Goal: Task Accomplishment & Management: Use online tool/utility

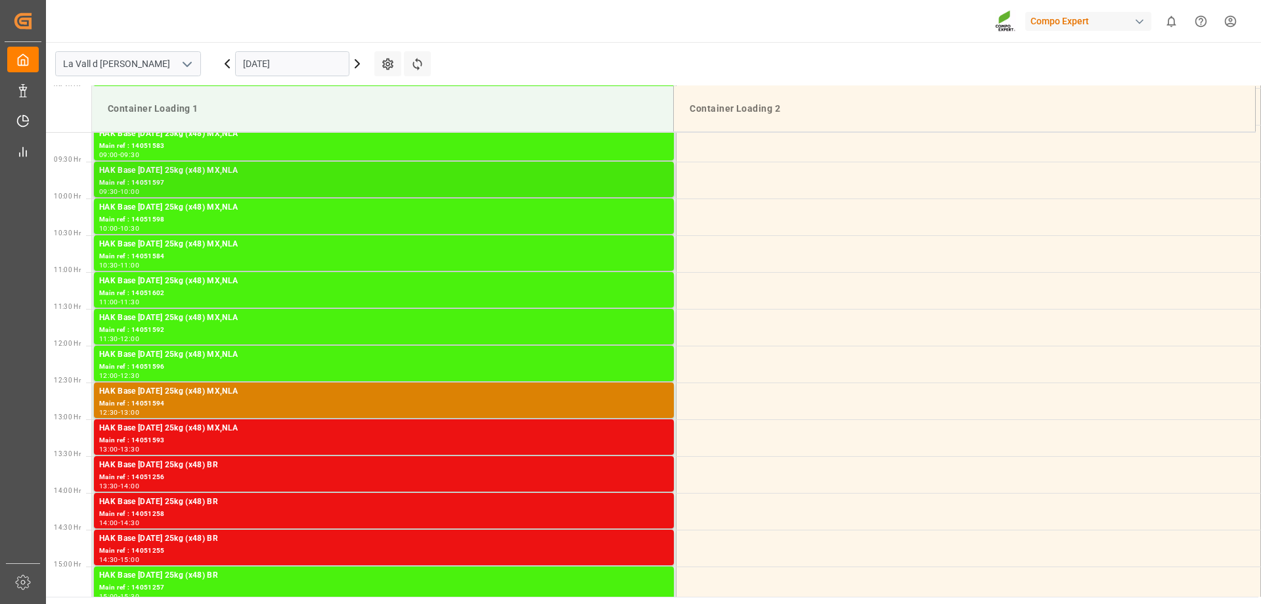
scroll to position [932, 0]
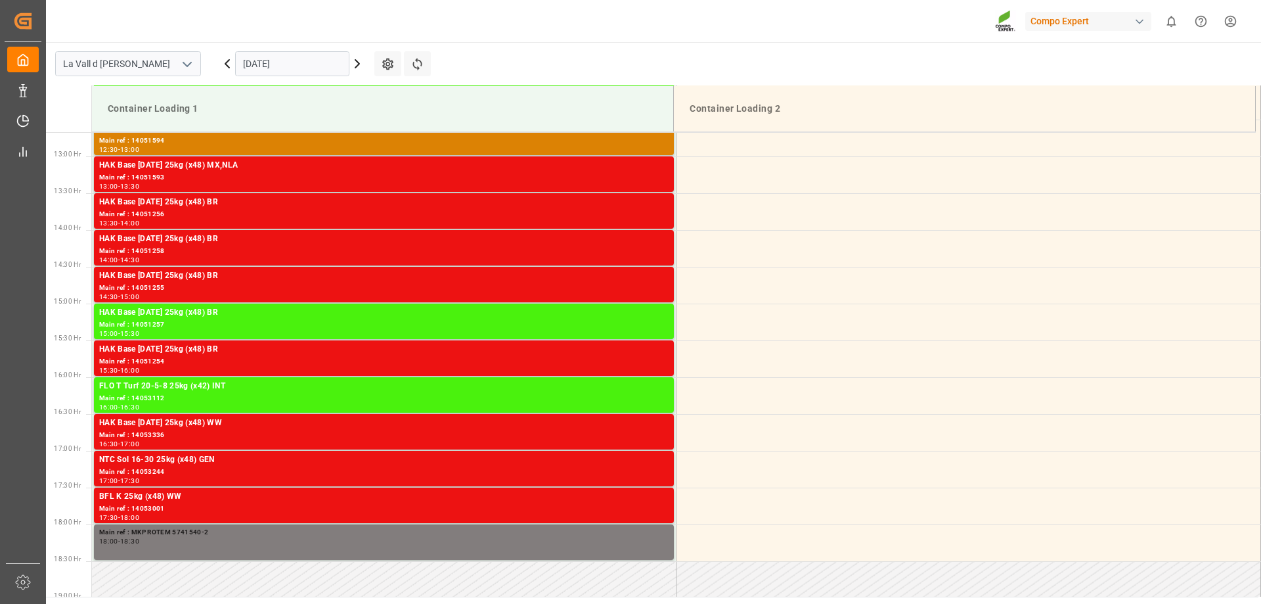
click at [263, 61] on input "[DATE]" at bounding box center [292, 63] width 114 height 25
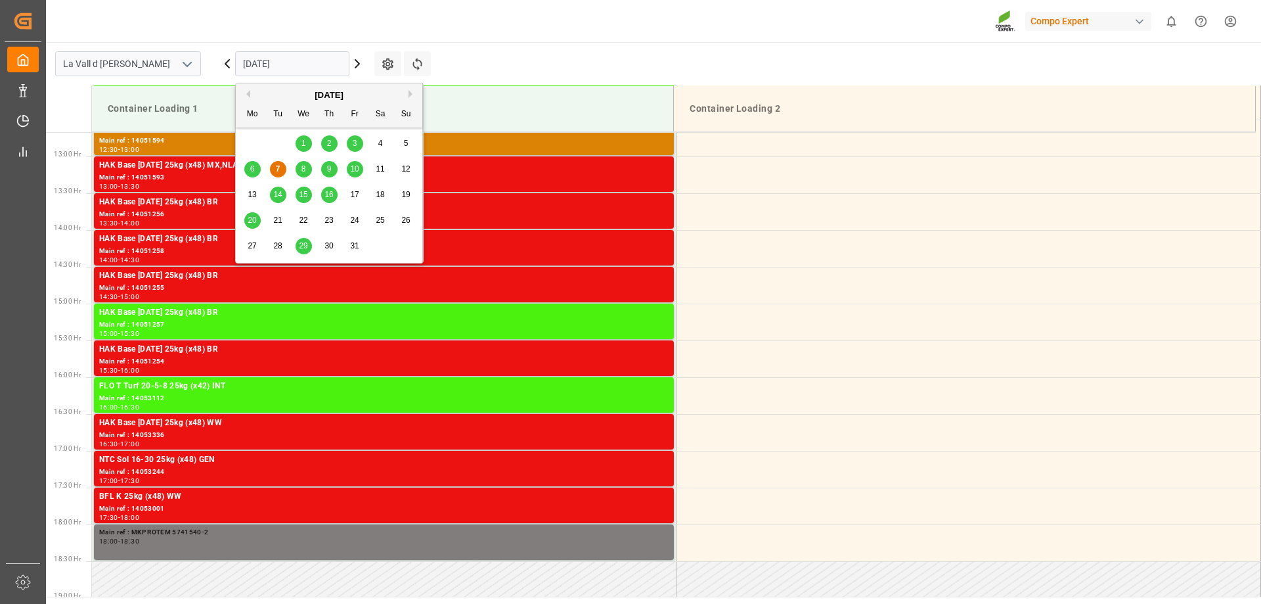
click at [300, 165] on div "8" at bounding box center [304, 170] width 16 height 16
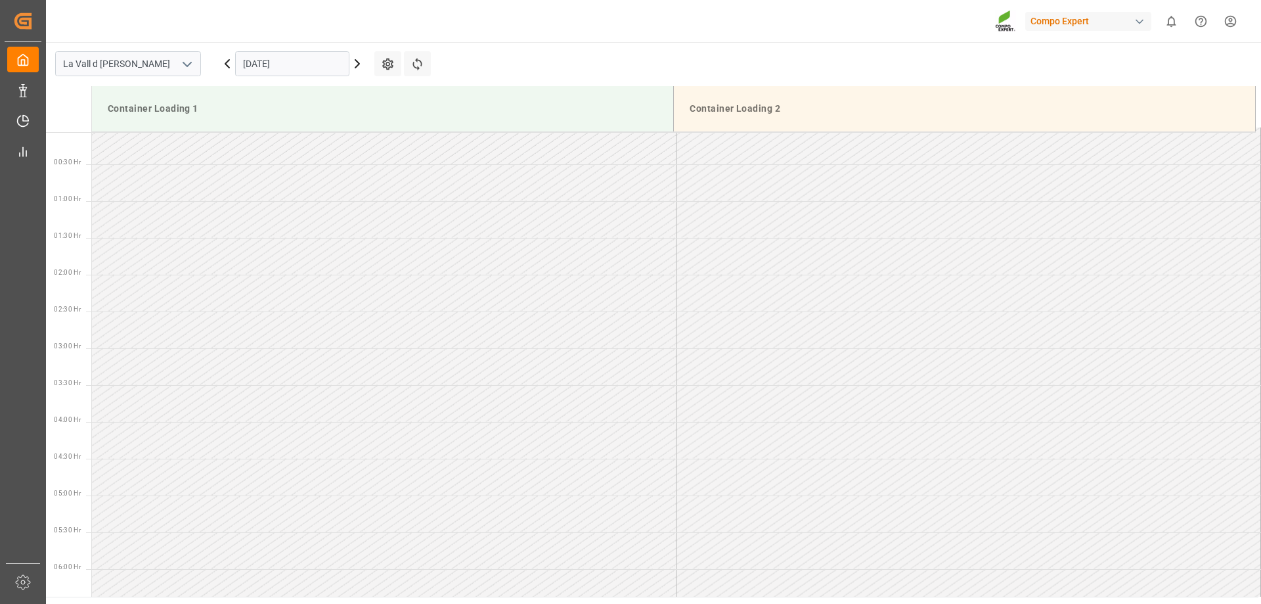
scroll to position [0, 0]
click at [301, 61] on input "[DATE]" at bounding box center [292, 63] width 114 height 25
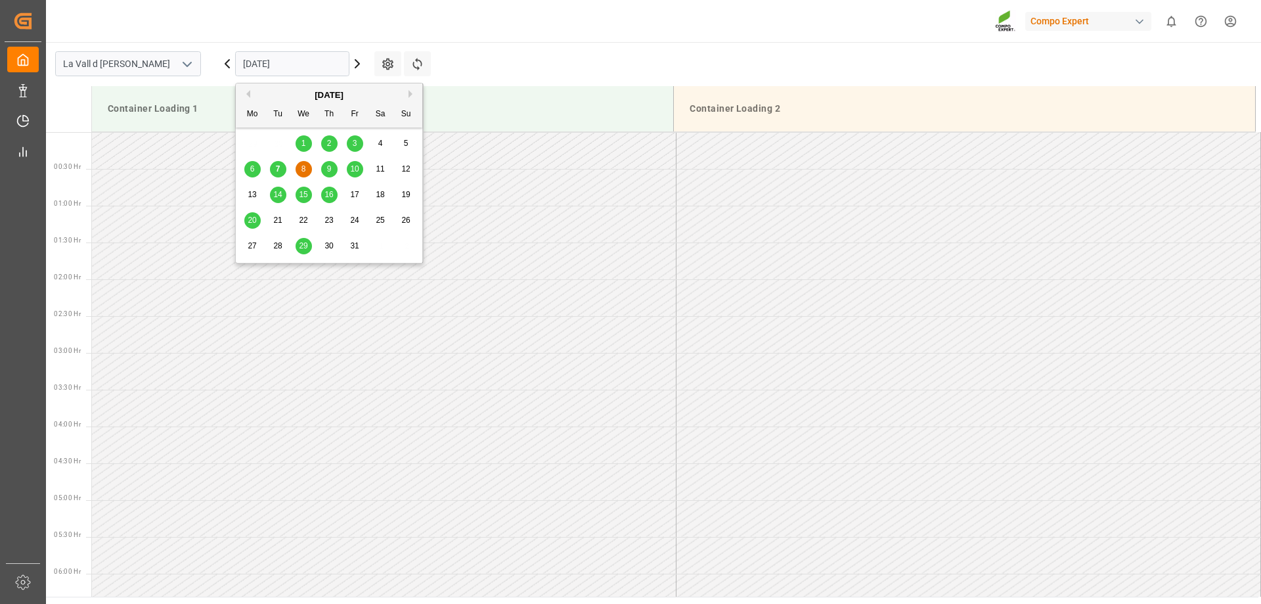
click at [305, 168] on span "8" at bounding box center [304, 168] width 5 height 9
click at [319, 64] on input "[DATE]" at bounding box center [292, 63] width 114 height 25
click at [282, 170] on div "7" at bounding box center [278, 170] width 16 height 16
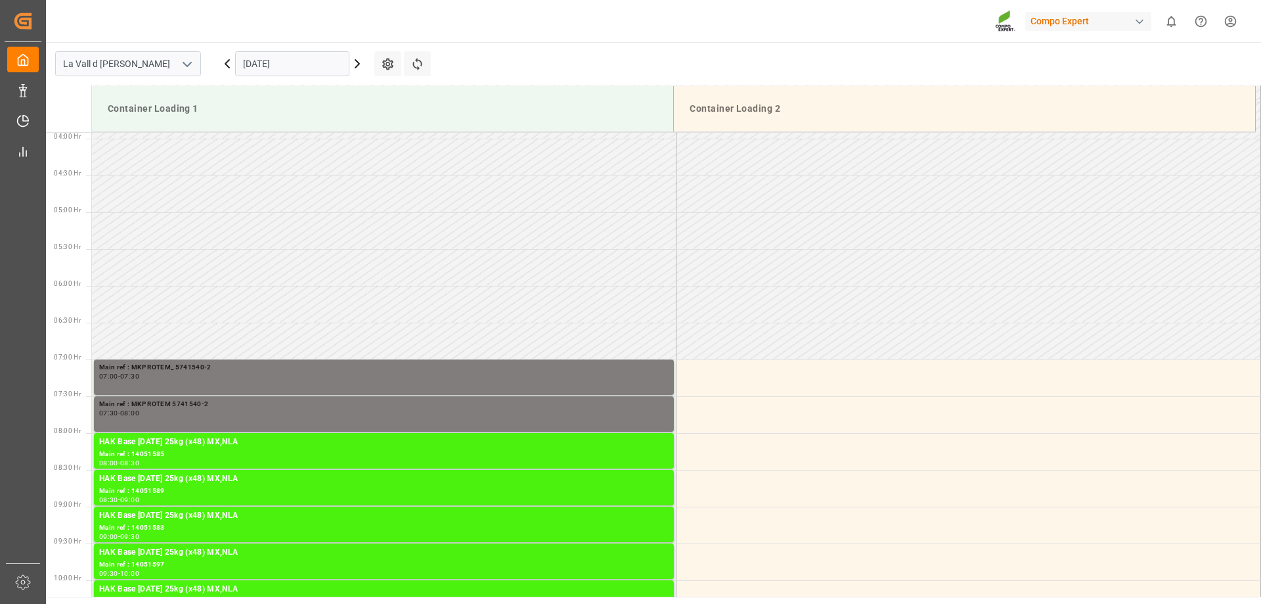
scroll to position [275, 0]
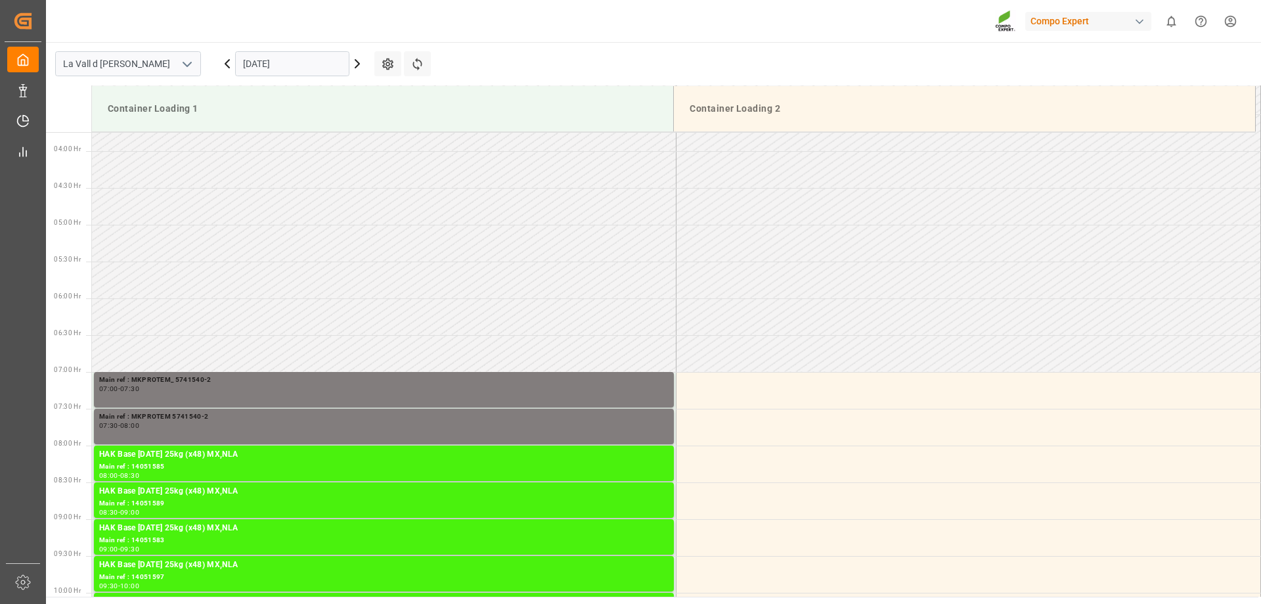
click at [319, 64] on input "[DATE]" at bounding box center [292, 63] width 114 height 25
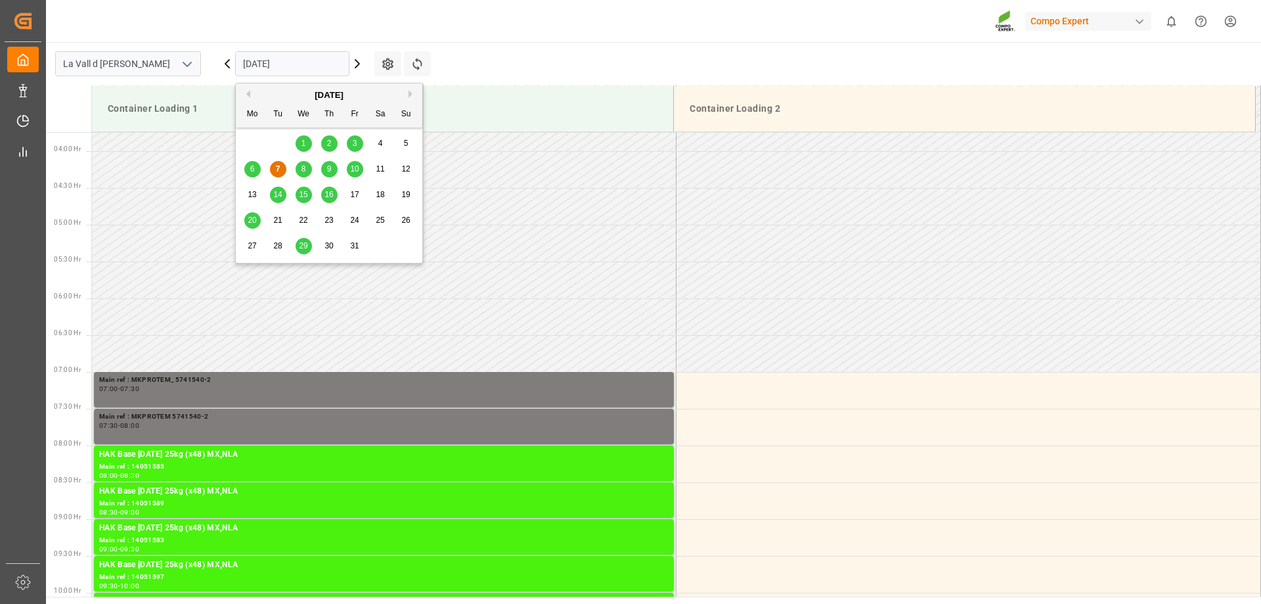
click at [303, 171] on span "8" at bounding box center [304, 168] width 5 height 9
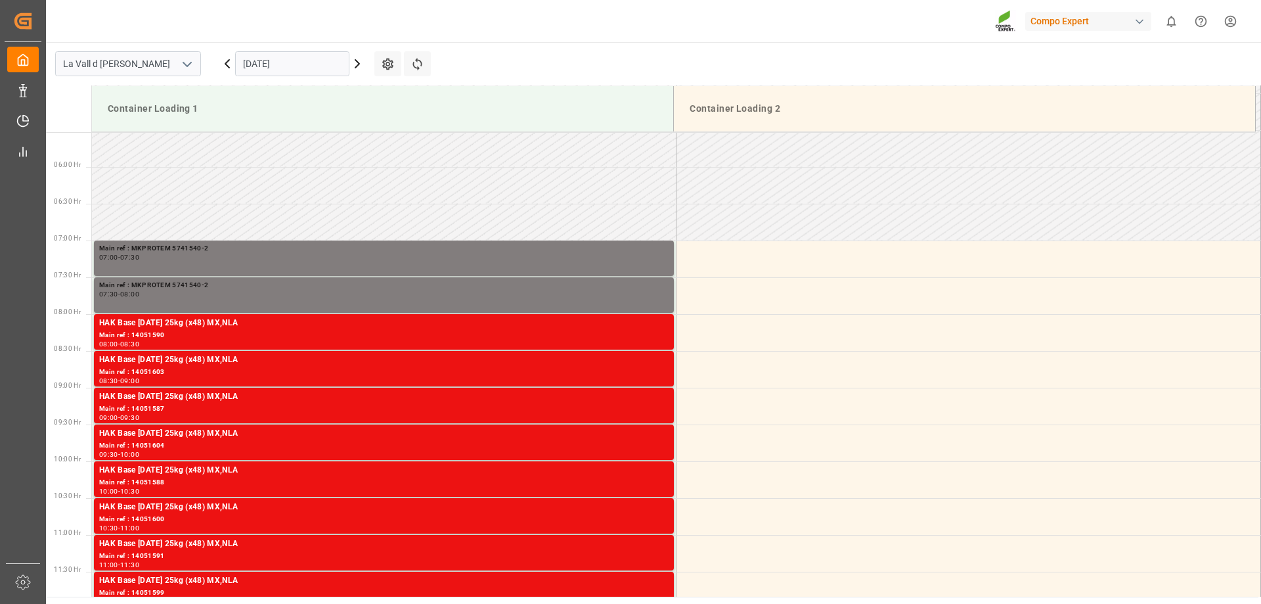
scroll to position [210, 0]
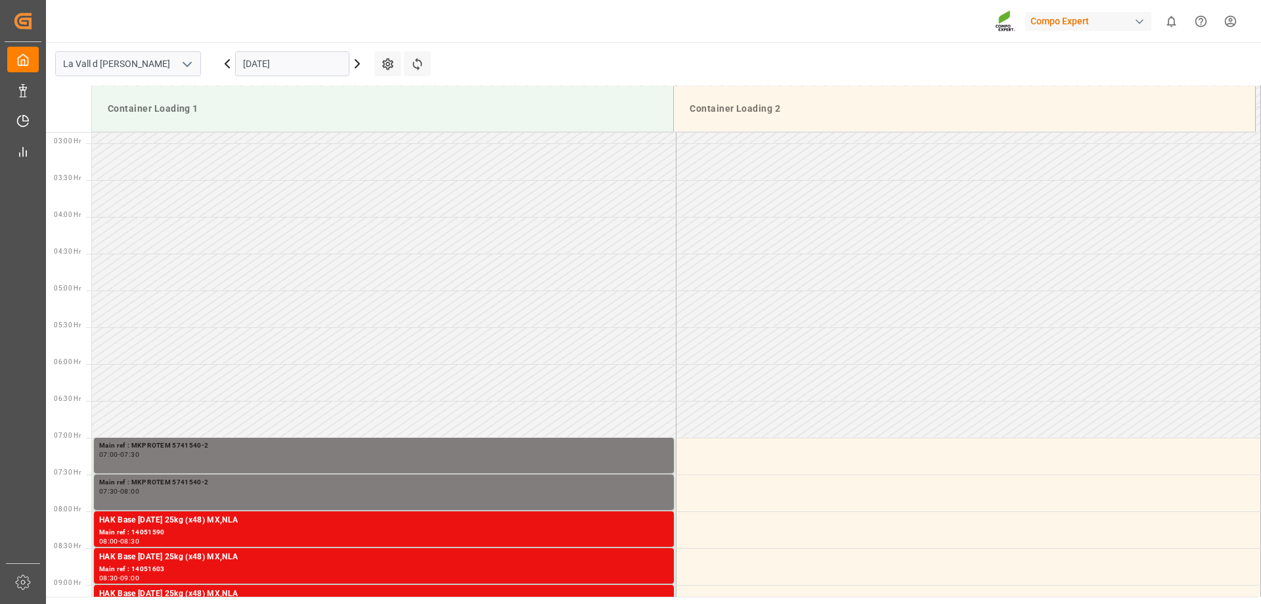
click at [307, 57] on input "[DATE]" at bounding box center [292, 63] width 114 height 25
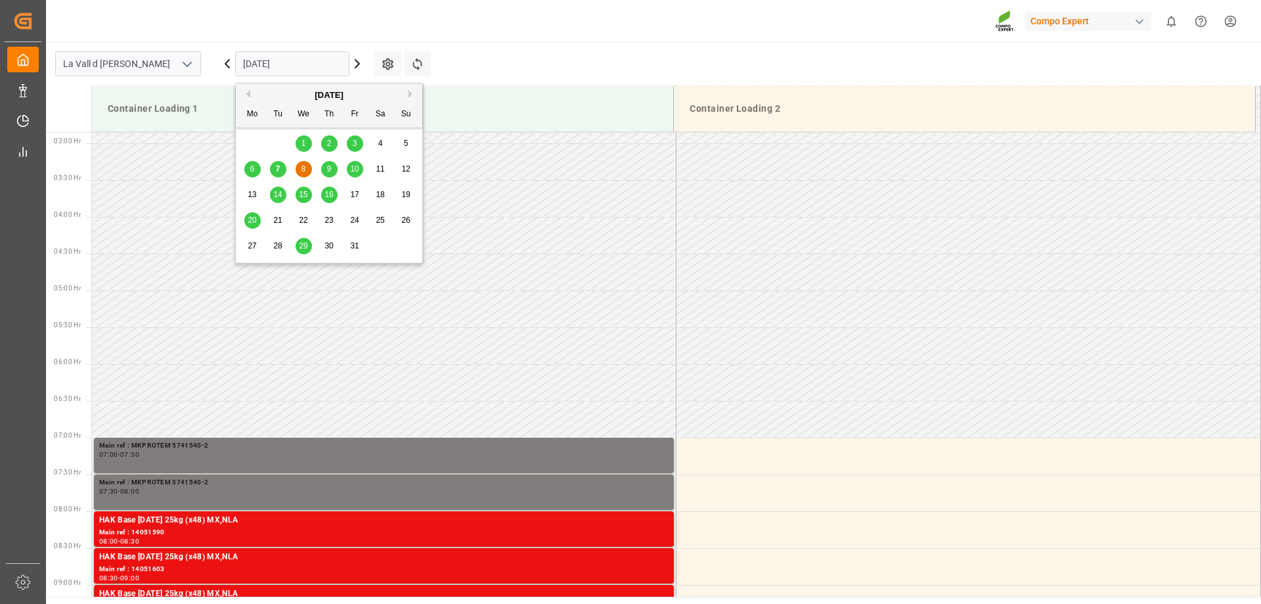
click at [384, 363] on td at bounding box center [384, 345] width 585 height 37
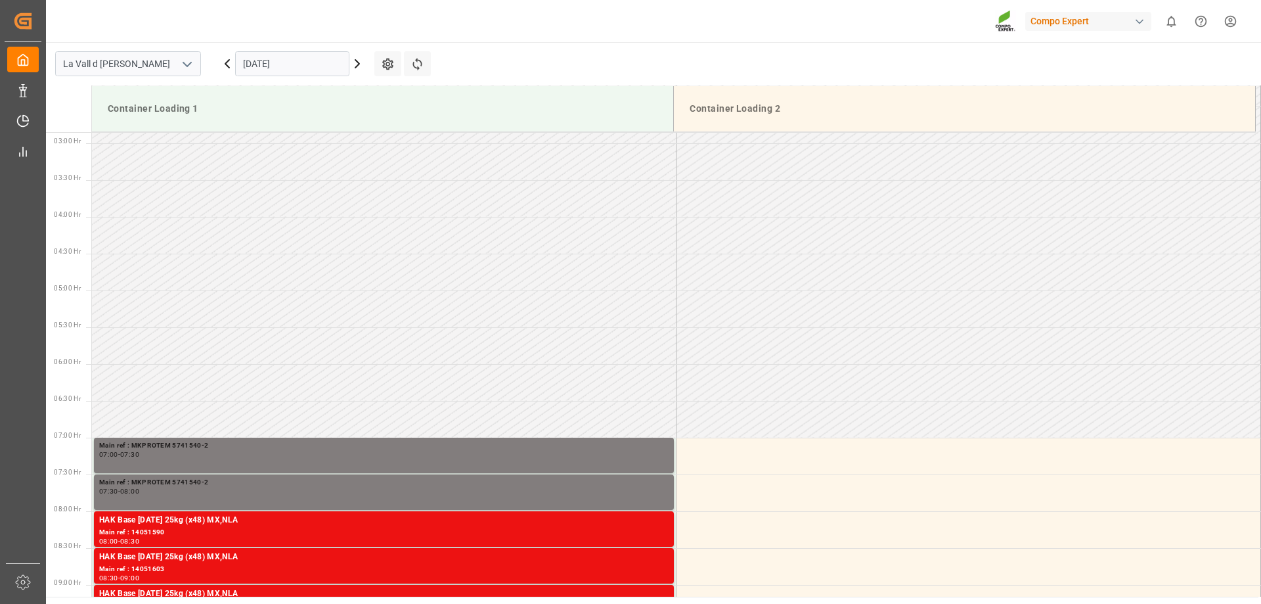
scroll to position [12, 0]
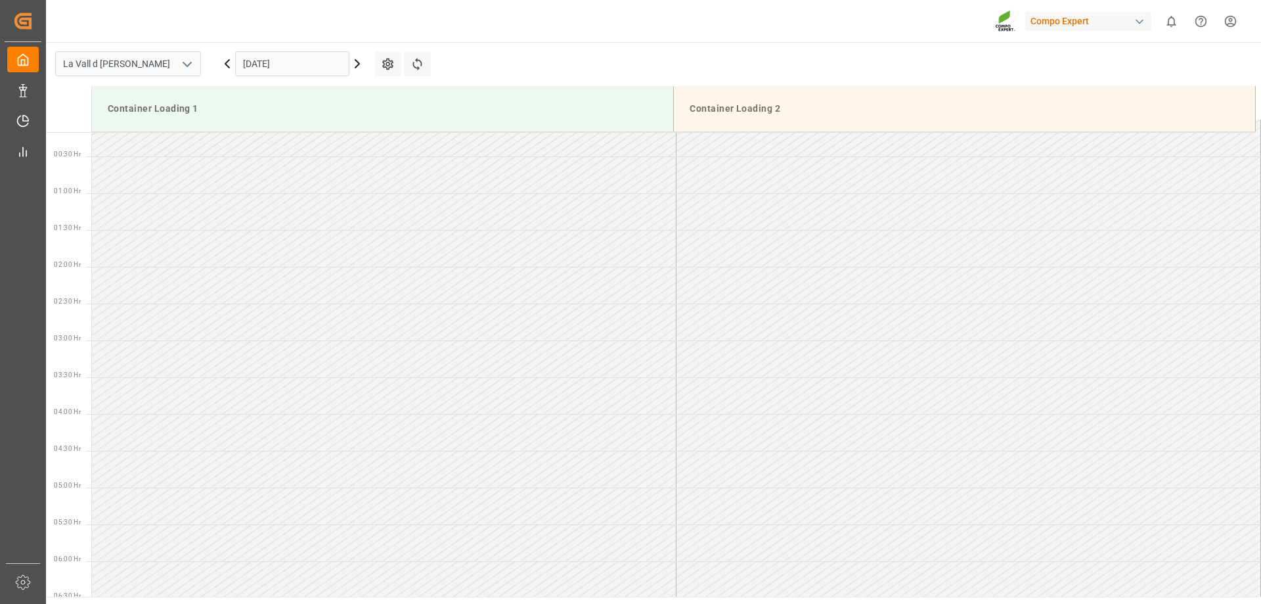
click at [310, 59] on input "[DATE]" at bounding box center [292, 63] width 114 height 25
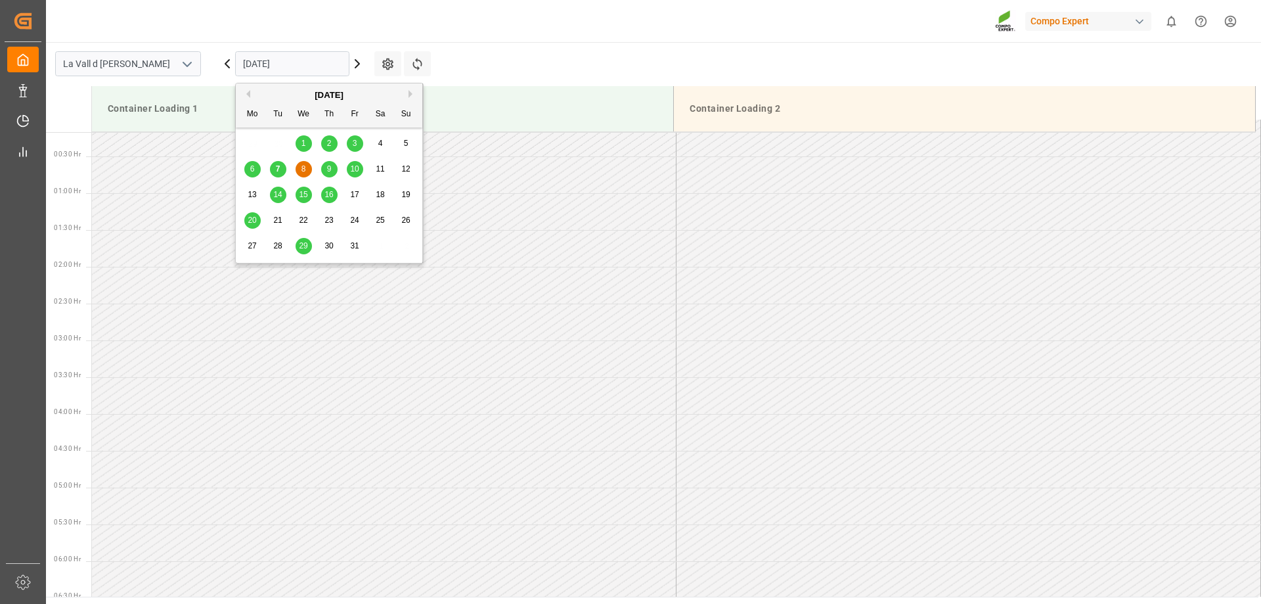
click at [302, 171] on span "8" at bounding box center [304, 168] width 5 height 9
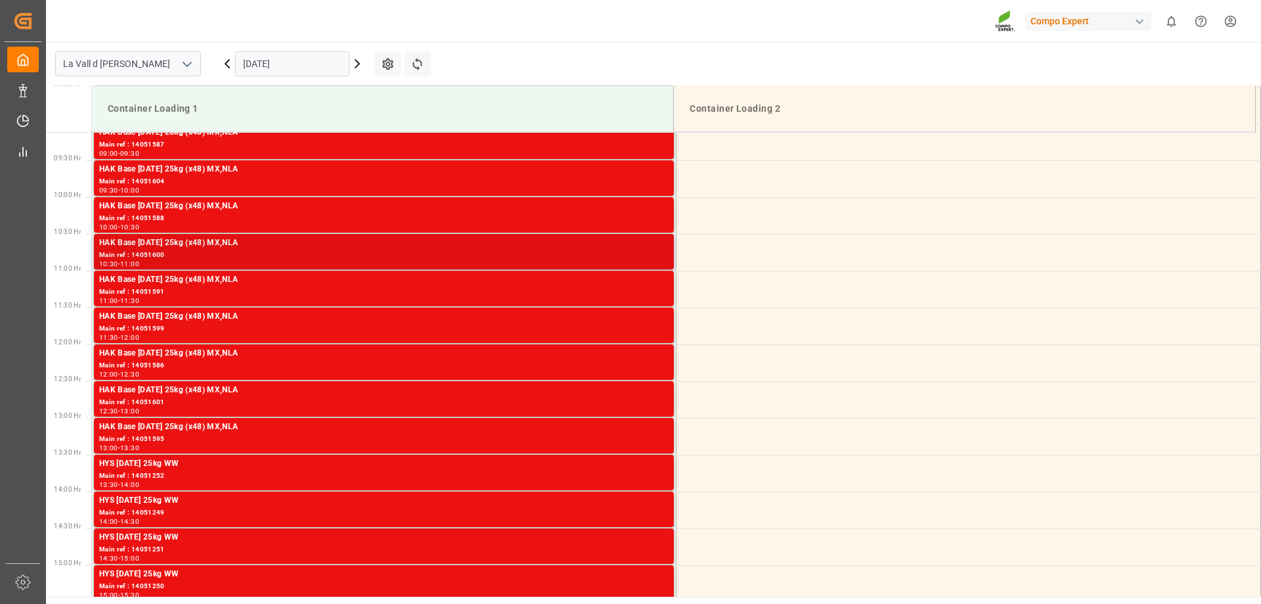
scroll to position [669, 0]
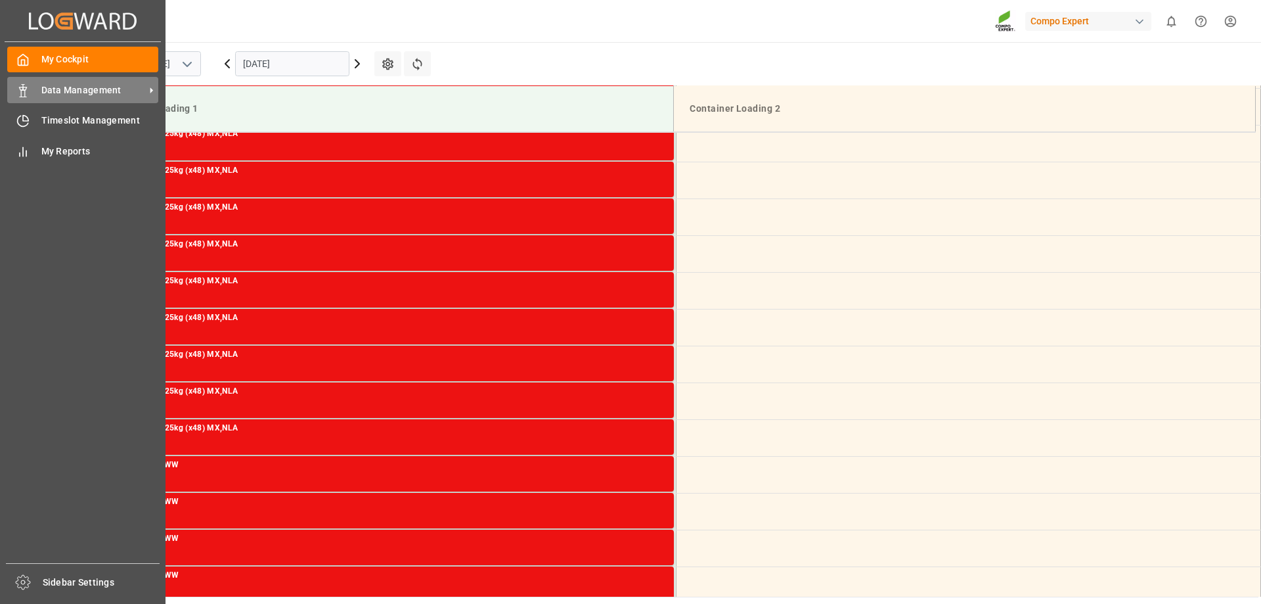
click at [61, 85] on span "Data Management" at bounding box center [93, 90] width 104 height 14
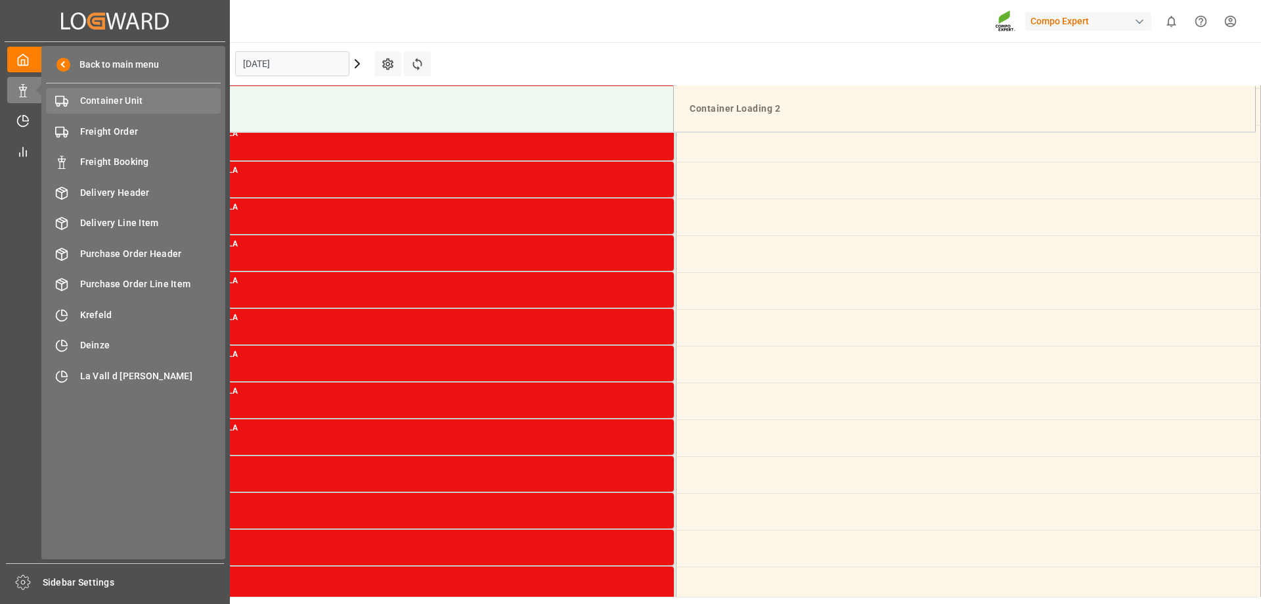
click at [146, 99] on span "Container Unit" at bounding box center [150, 101] width 141 height 14
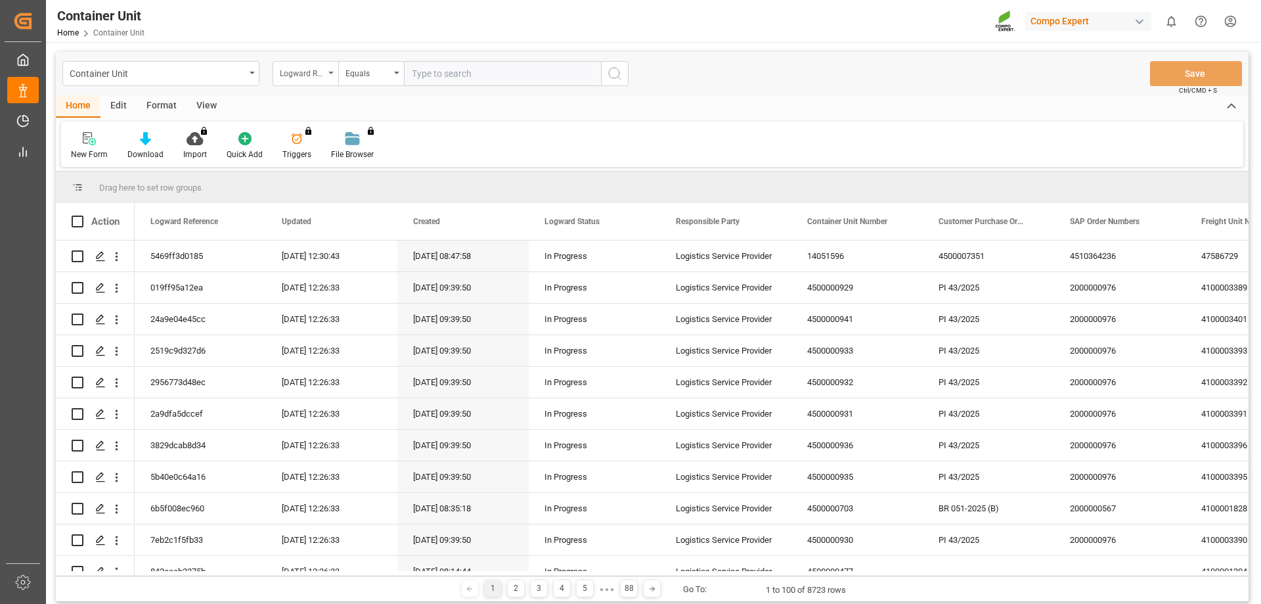
click at [293, 76] on div "Logward Reference" at bounding box center [302, 71] width 45 height 15
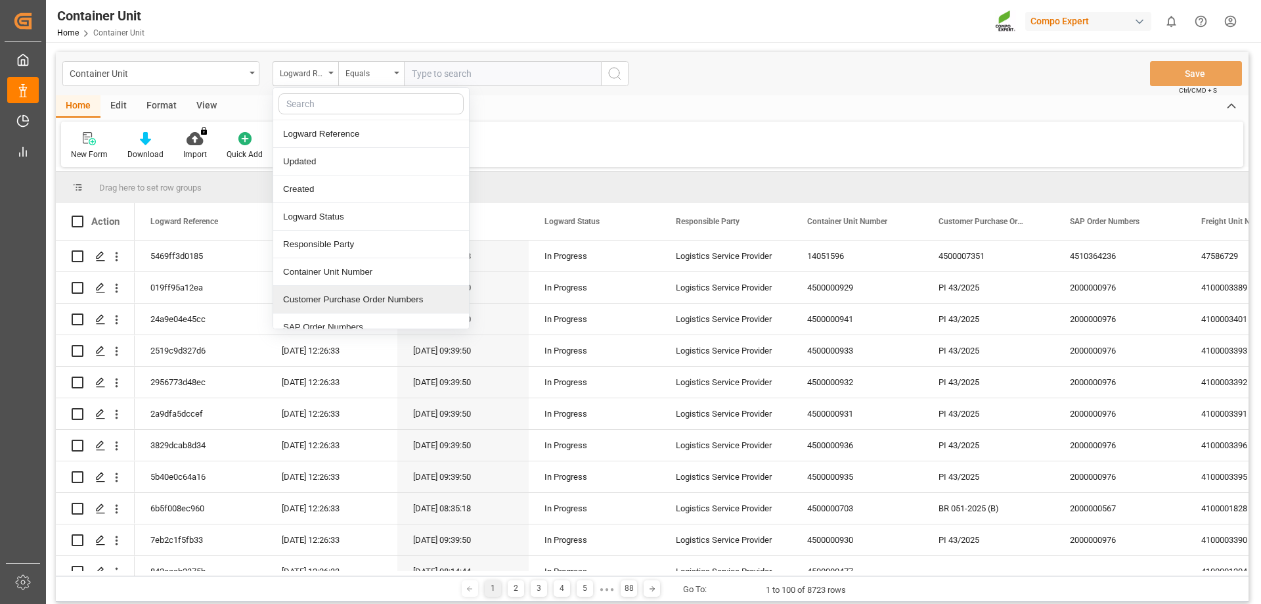
scroll to position [131, 0]
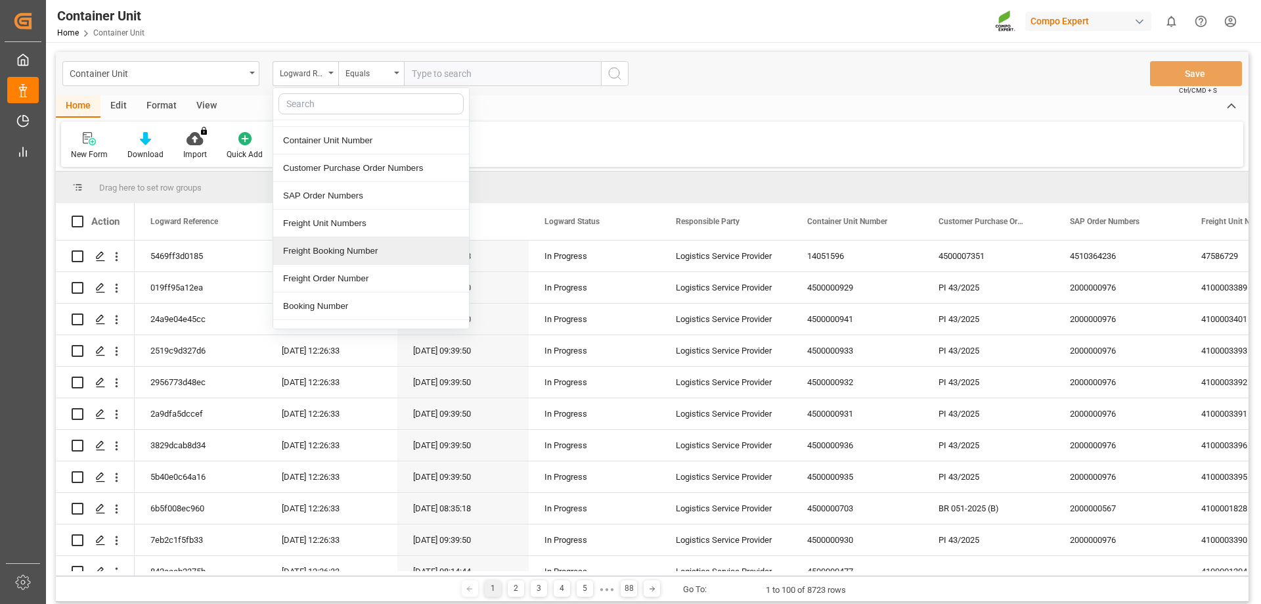
click at [349, 253] on div "Freight Booking Number" at bounding box center [371, 251] width 196 height 28
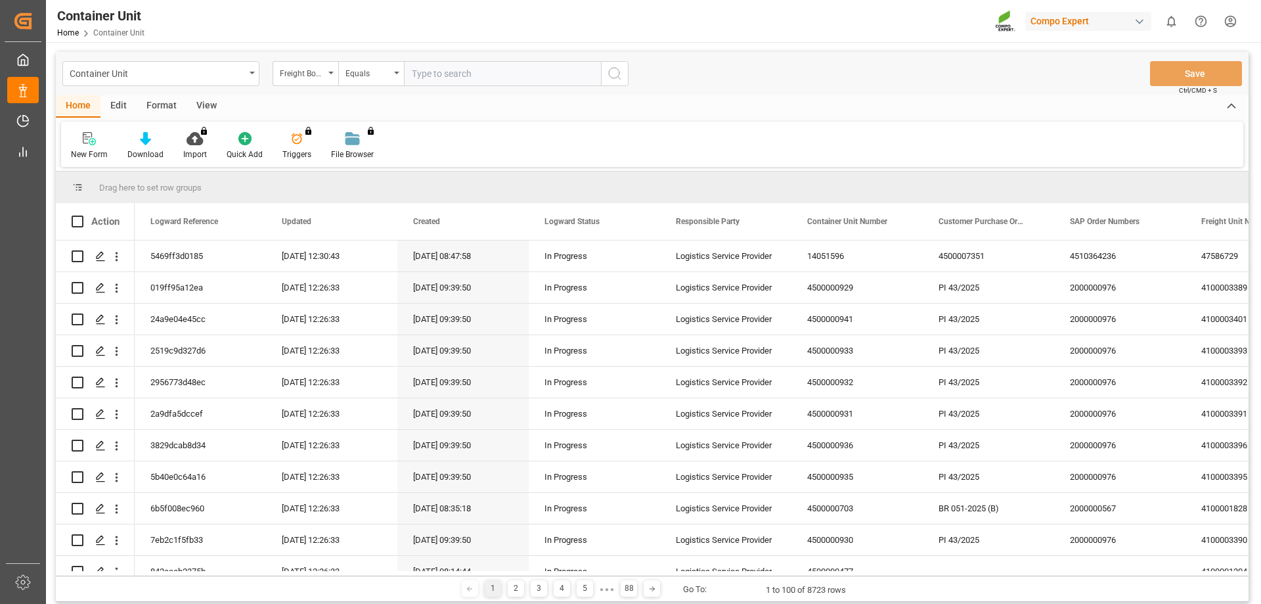
click at [444, 72] on input "text" at bounding box center [502, 73] width 197 height 25
click at [378, 76] on div "Equals" at bounding box center [368, 71] width 45 height 15
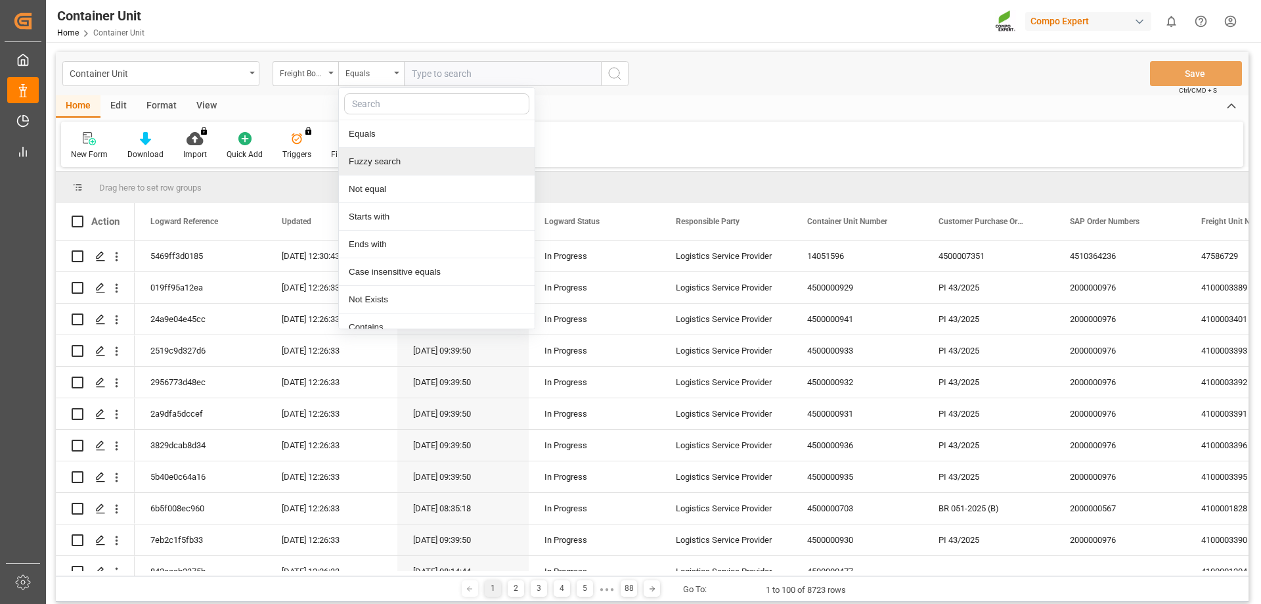
click at [388, 159] on div "Fuzzy search" at bounding box center [437, 162] width 196 height 28
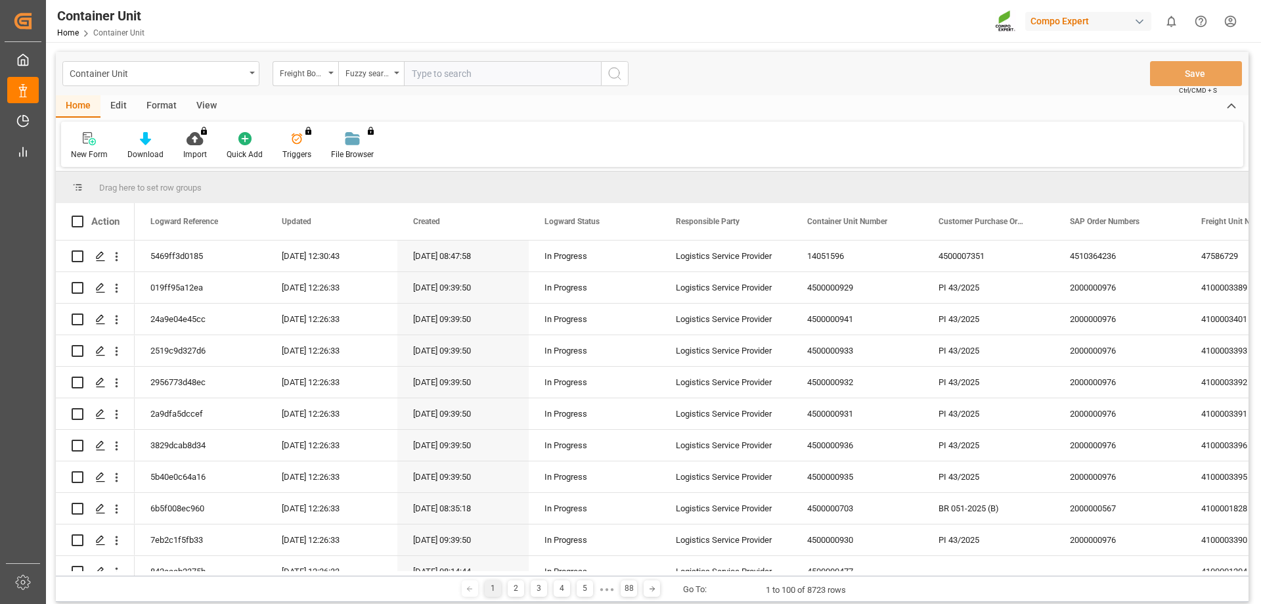
click at [453, 72] on input "text" at bounding box center [502, 73] width 197 height 25
type input "14053454"
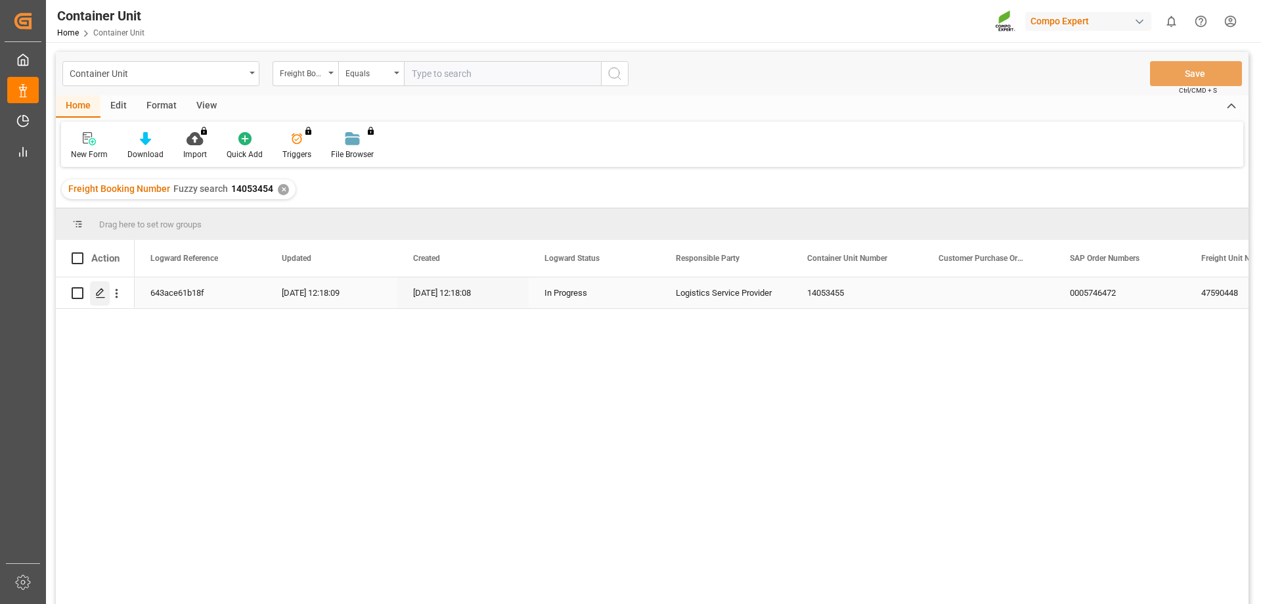
click at [101, 296] on icon "Press SPACE to select this row." at bounding box center [100, 293] width 11 height 11
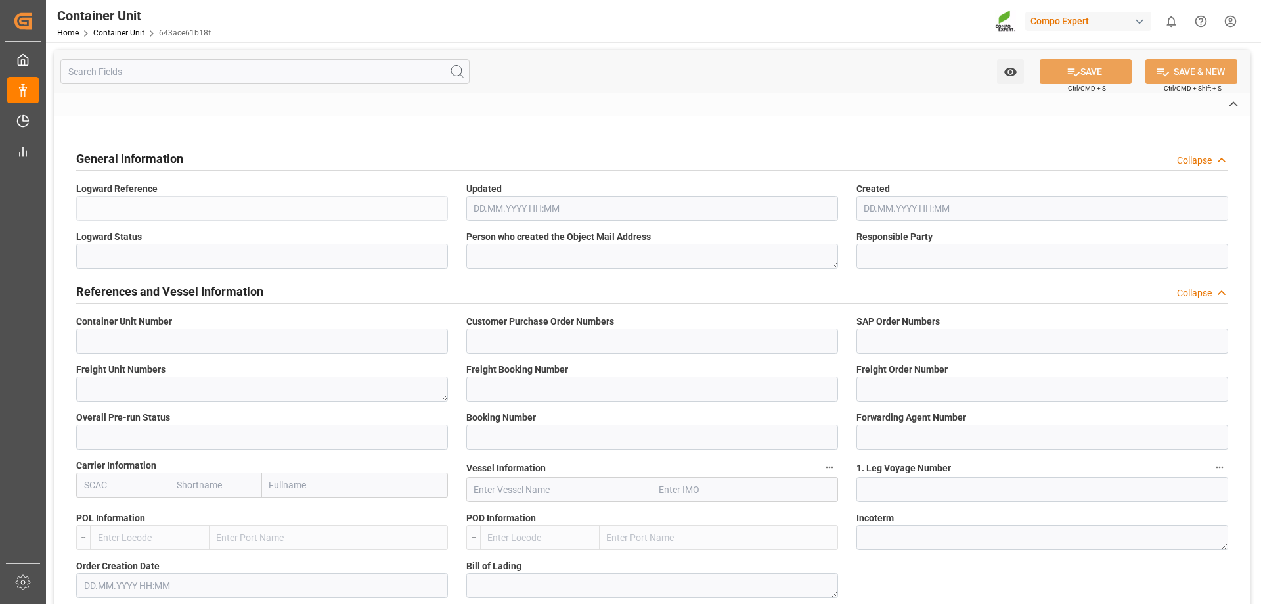
type input "14053455"
type input "0005746472"
type textarea "47590448"
type input "14053454"
type input "14053455"
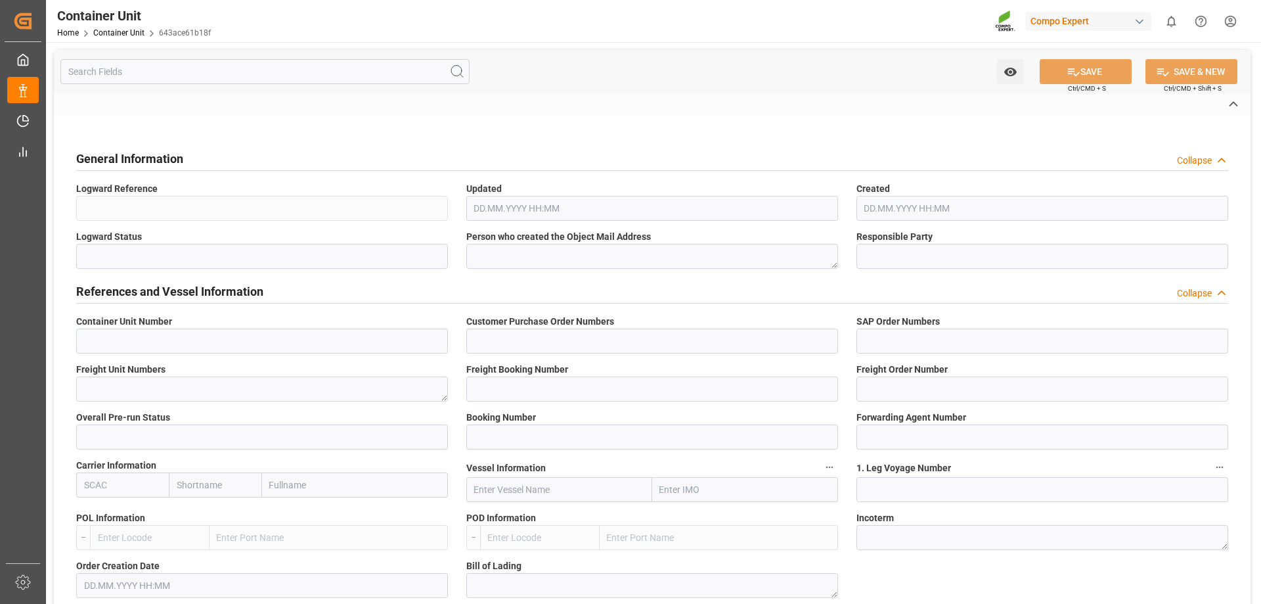
type input "1"
type input "6605473"
type input "Valencia"
type input "Santa Cruz de Tenerife"
type textarea "CIP"
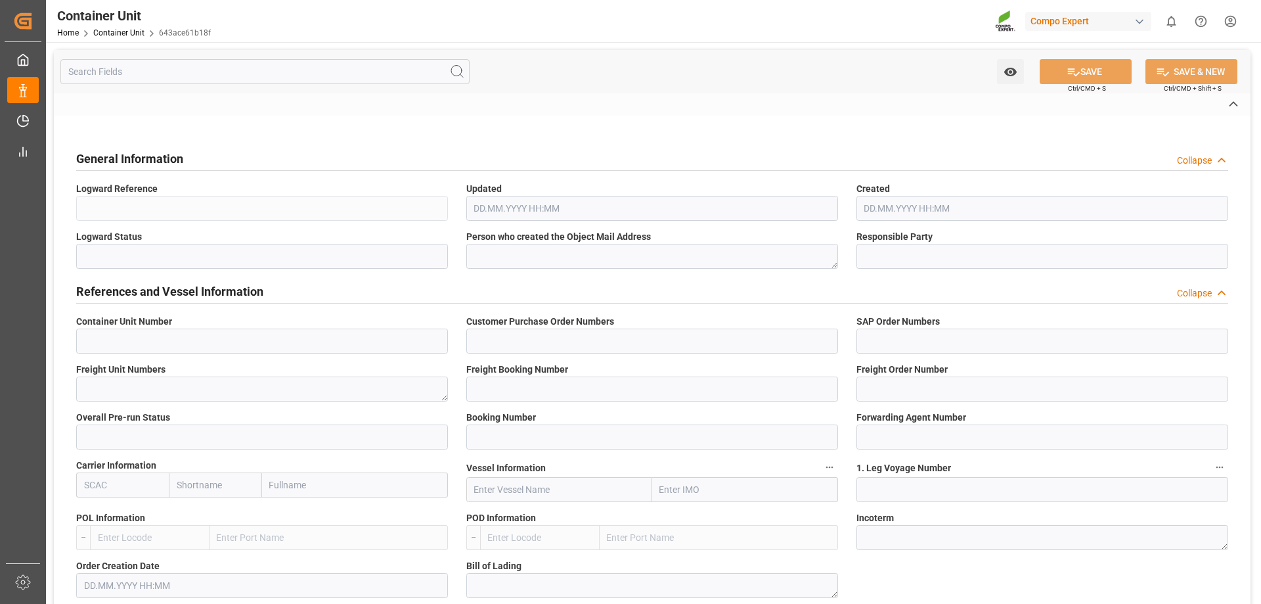
type input "No"
type input "20GP"
type input "2"
type textarea "30"
type textarea "Z3"
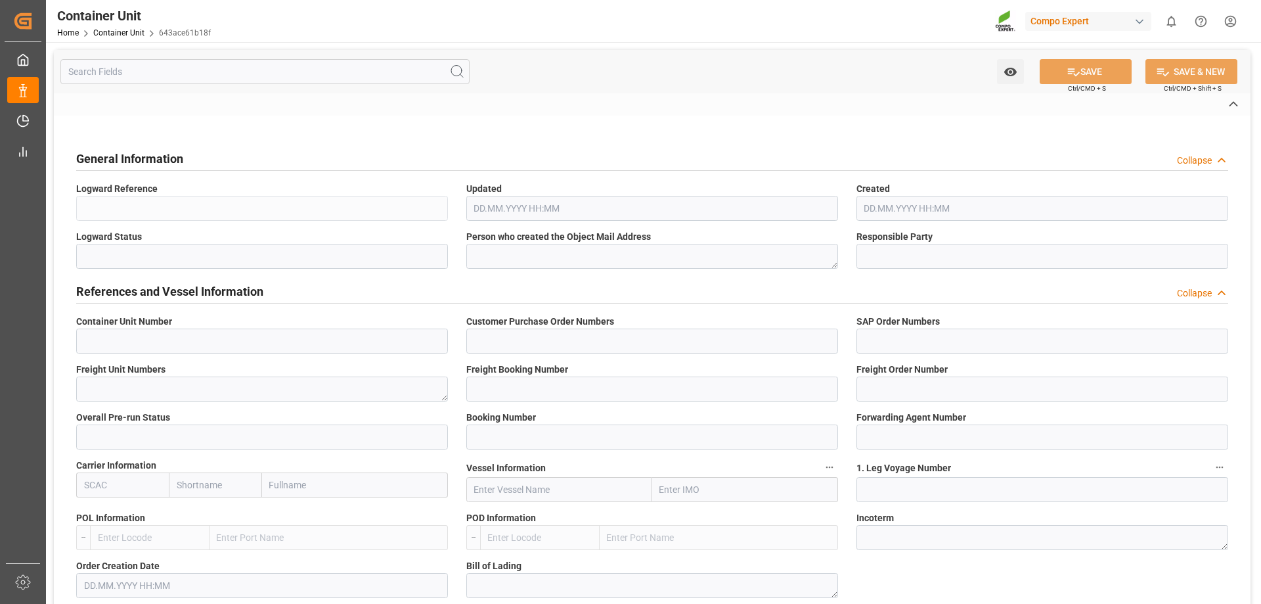
type input "CE07"
type textarea "COMPO Centro de Producción"
type input "EUR"
type textarea "CE31"
type textarea "HYS 21 25kg (x48) INT;HYS K-MAX 25kg (x48) GEN;HYS P-MAX 25kg (x48) GEN;KSL BLA…"
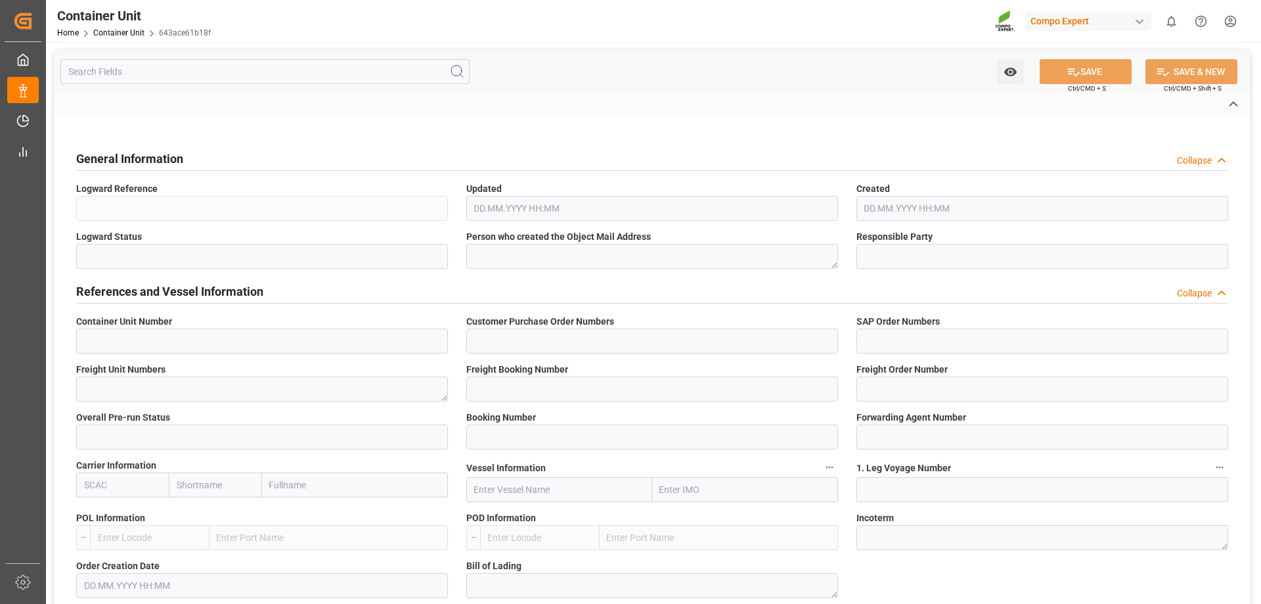
type textarea "4335702011;4251602011;4239402208;4333702011;1290512011;4366802011;4397402899"
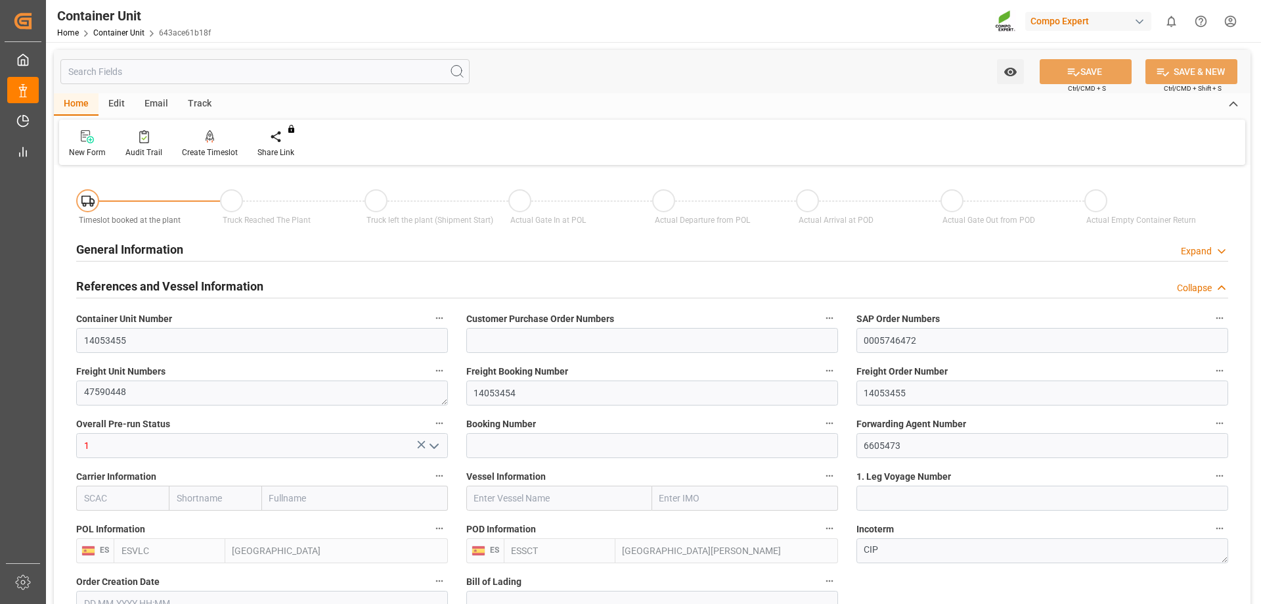
type input "ESVLC"
type input "ESSCT"
type input "0"
type input "20"
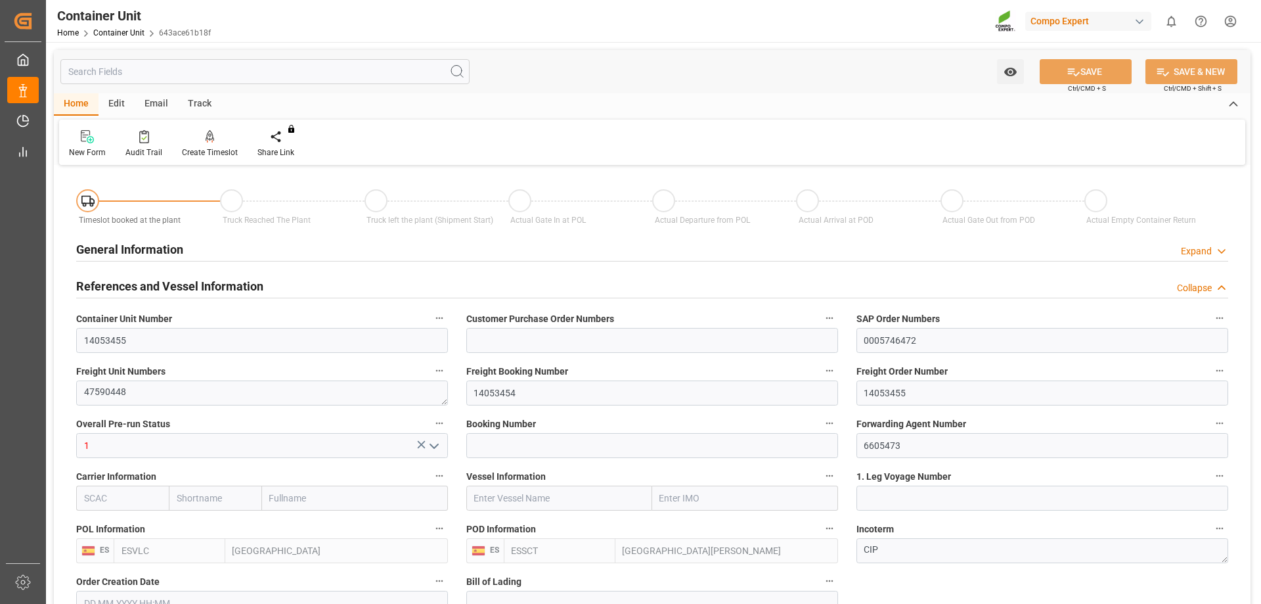
type input "24559.4"
type input "[DATE] 12:17"
type input "10.10.2025"
click at [213, 143] on div at bounding box center [210, 136] width 56 height 14
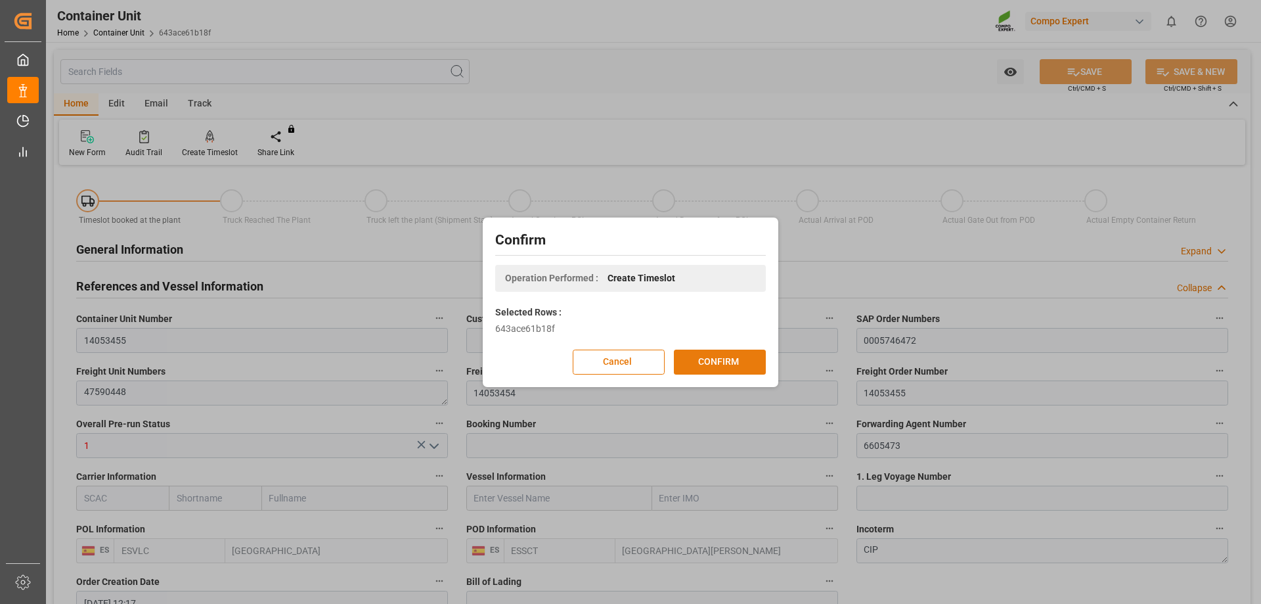
click at [732, 357] on button "CONFIRM" at bounding box center [720, 361] width 92 height 25
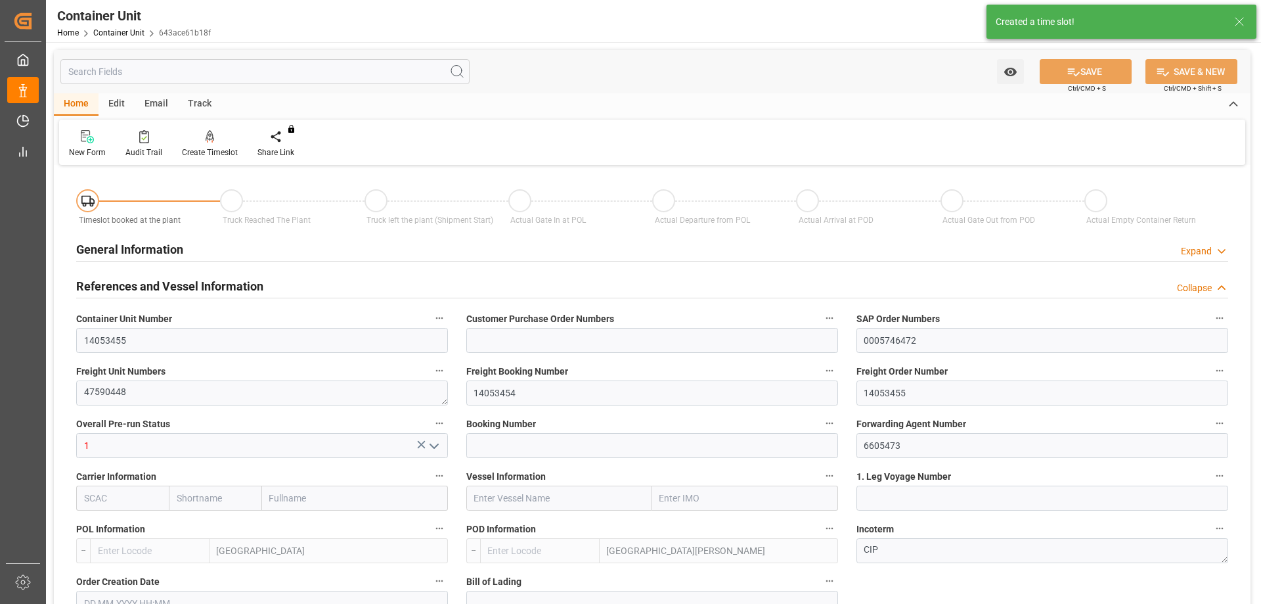
type input "ESVLC"
type input "ESSCT"
type input "7"
type input "0"
type input "8"
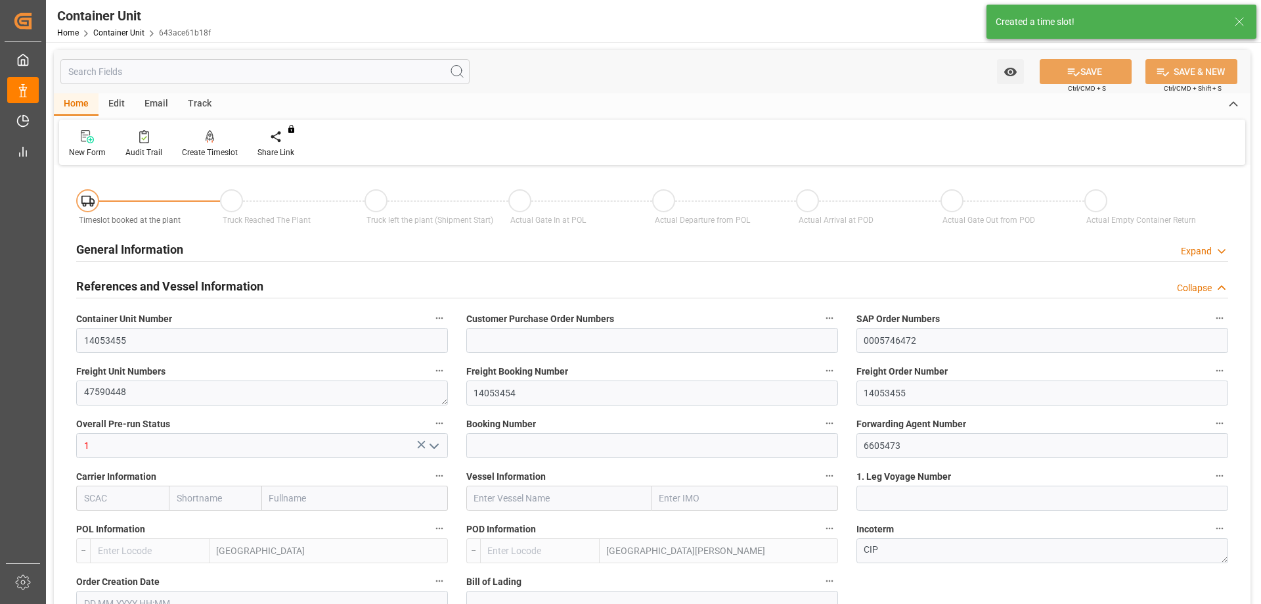
type input "0"
type input "20"
type input "24559.4"
type input "[DATE] 12:17"
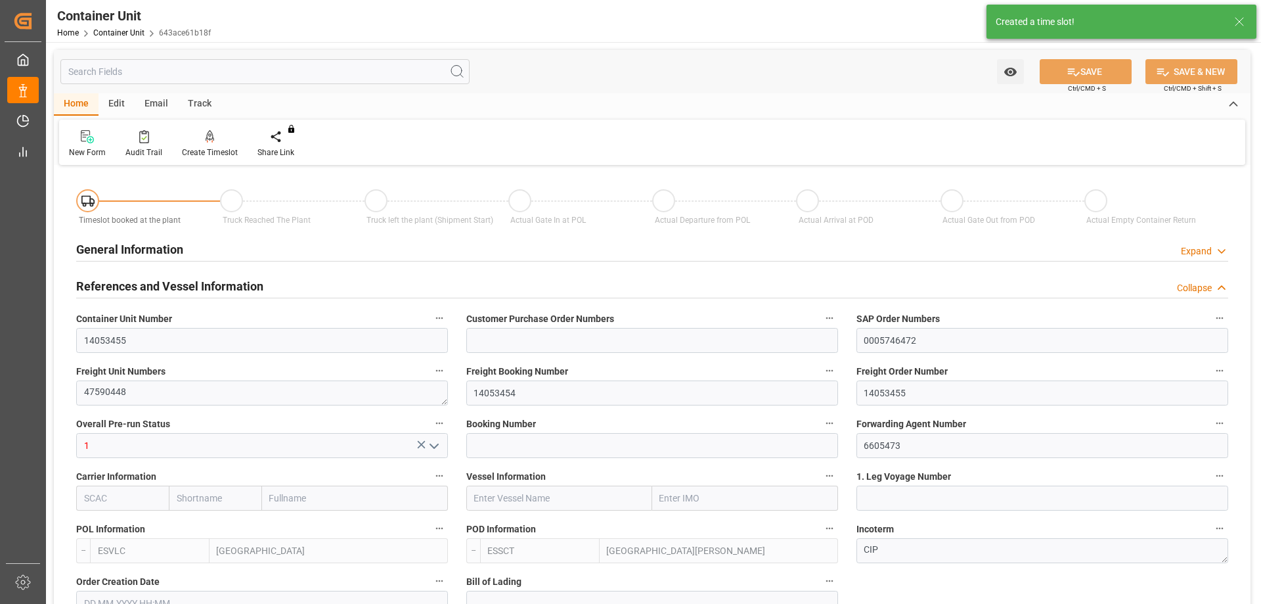
type input "10.10.2025"
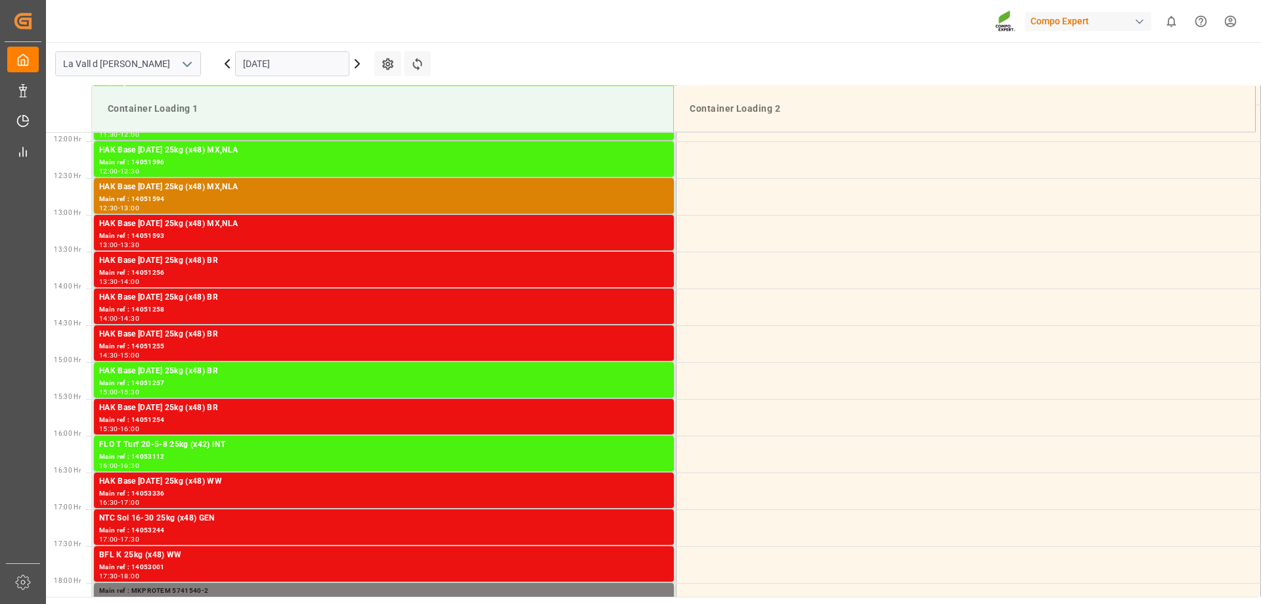
scroll to position [874, 0]
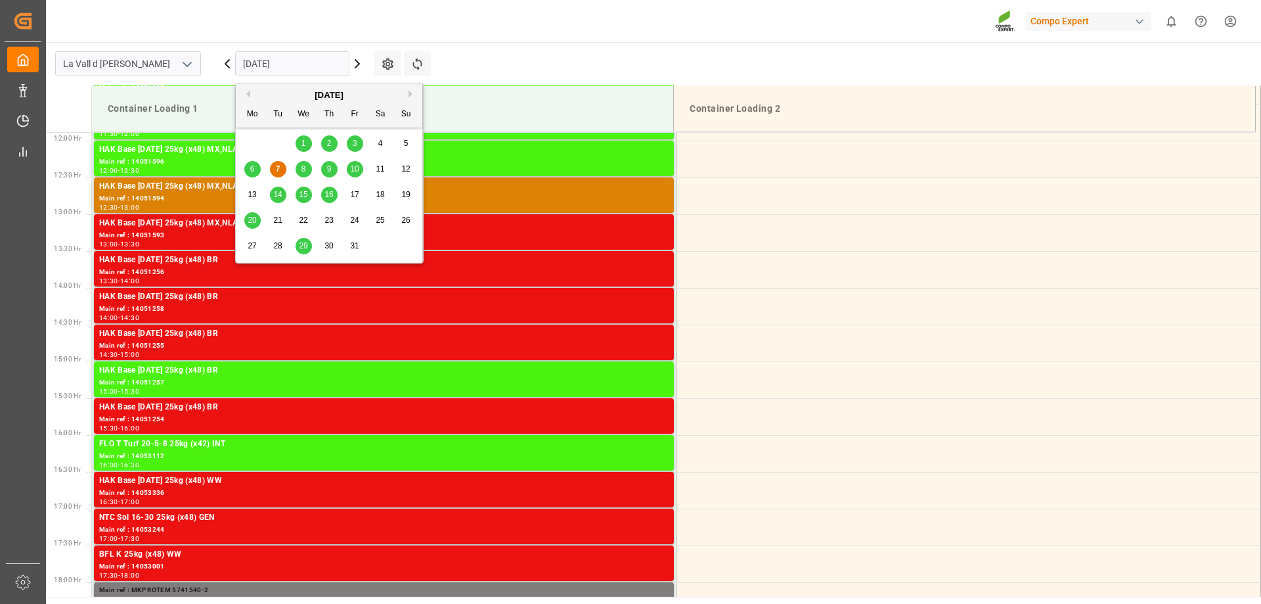
click at [322, 66] on input "[DATE]" at bounding box center [292, 63] width 114 height 25
click at [305, 175] on div "8" at bounding box center [304, 170] width 16 height 16
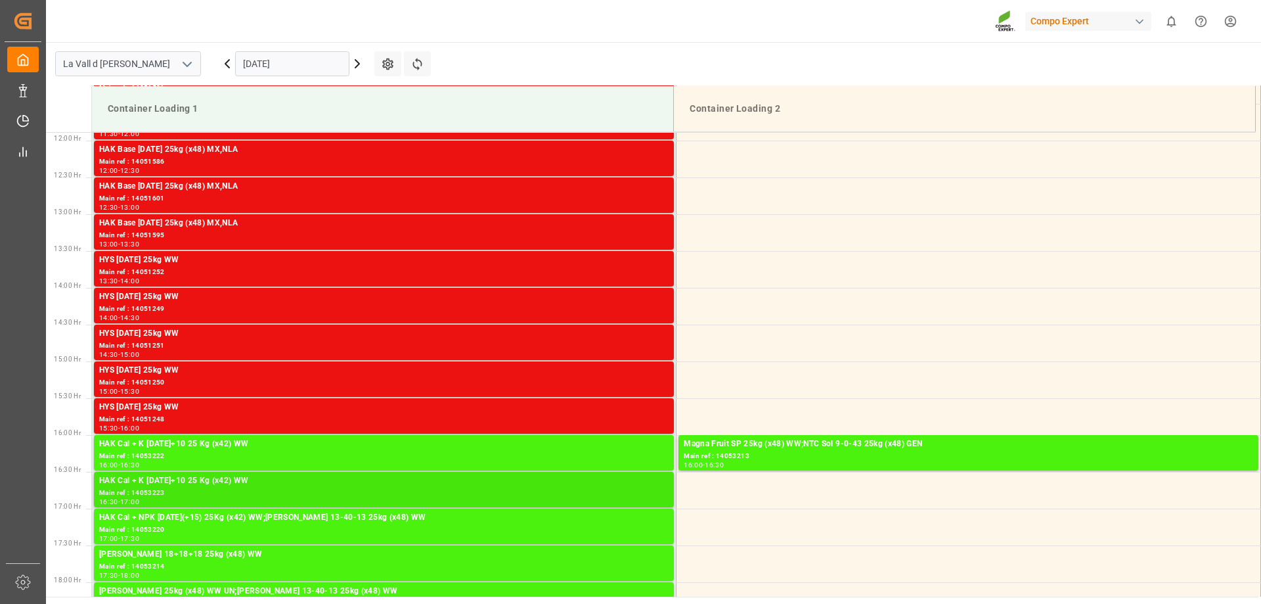
scroll to position [677, 0]
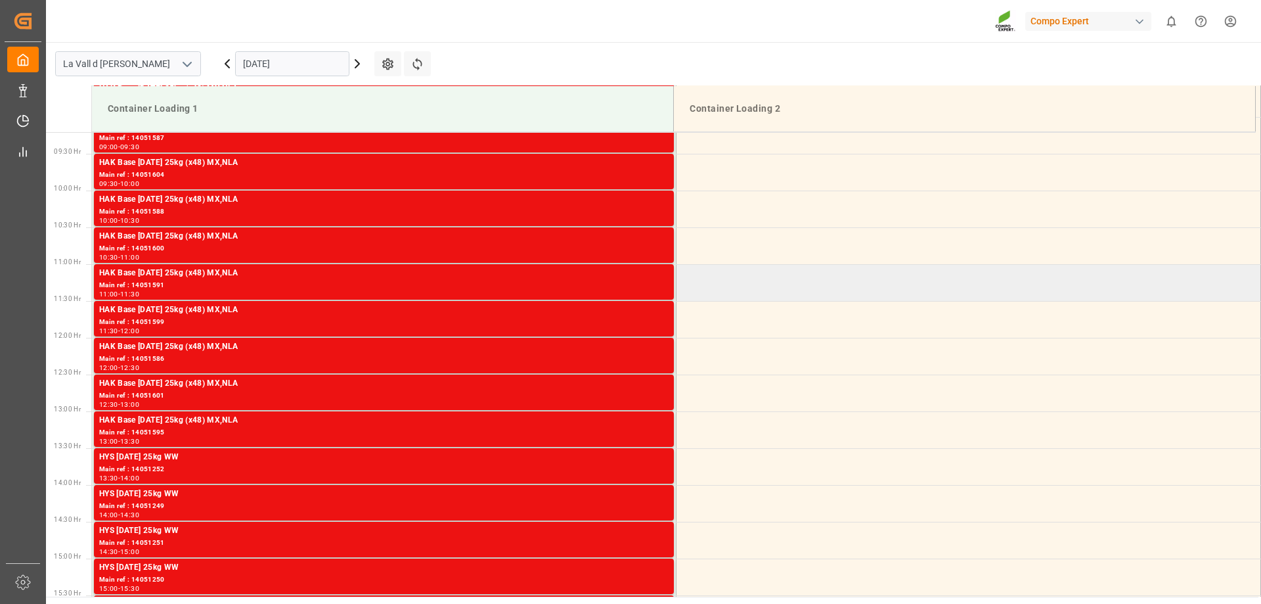
click at [780, 283] on td at bounding box center [969, 282] width 585 height 37
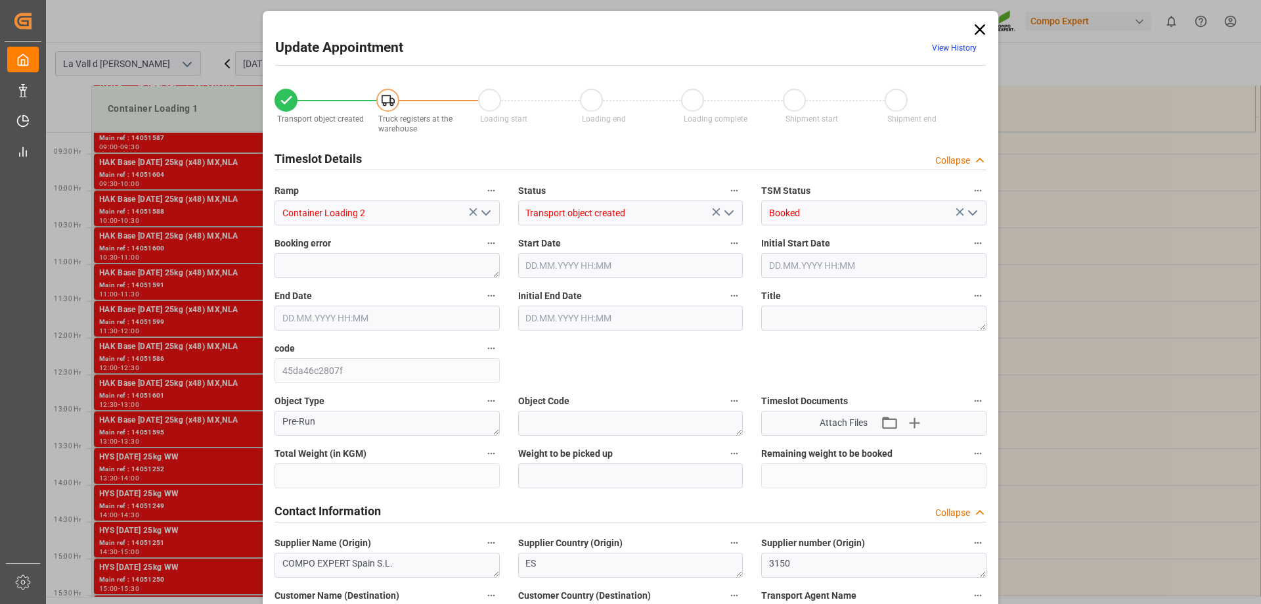
type input "24559.4"
type input "20"
type input "[DATE] 11:00"
type input "[DATE] 11:30"
type input "[DATE] 12:17"
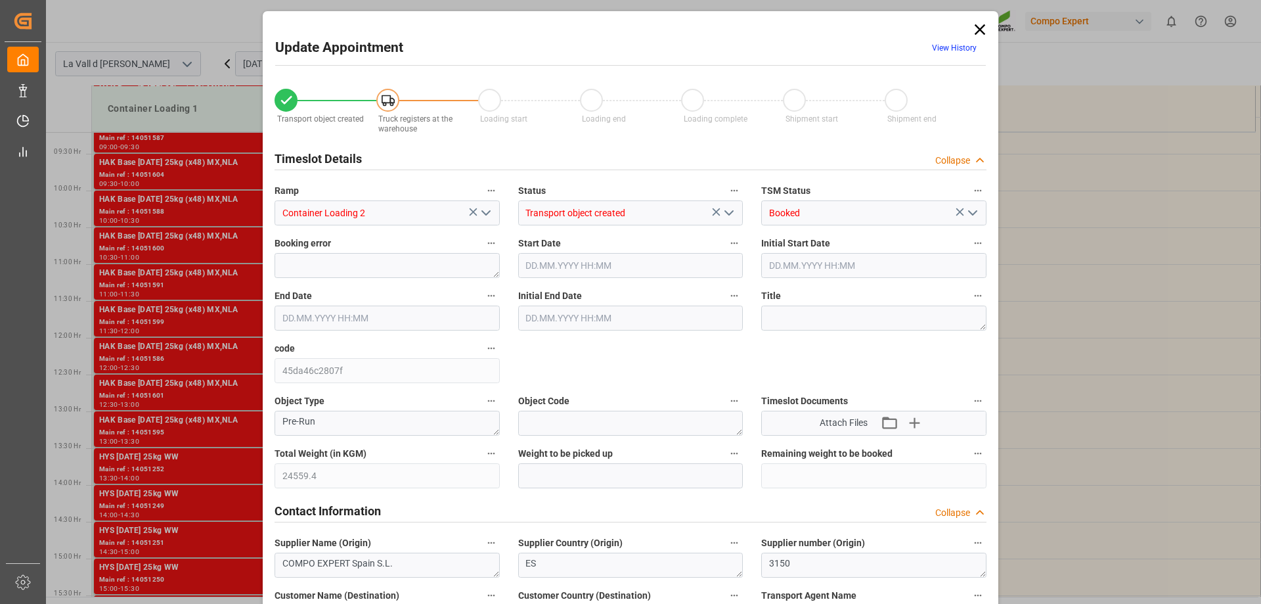
type input "[DATE] 10:36"
click at [555, 483] on input "text" at bounding box center [630, 475] width 225 height 25
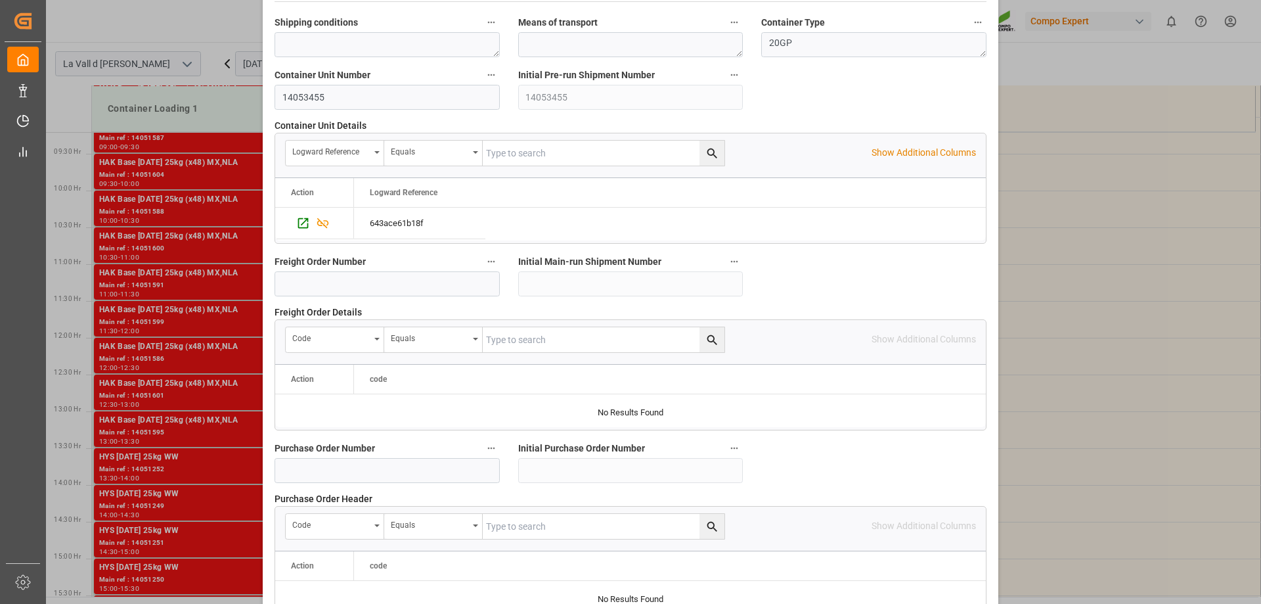
scroll to position [1219, 0]
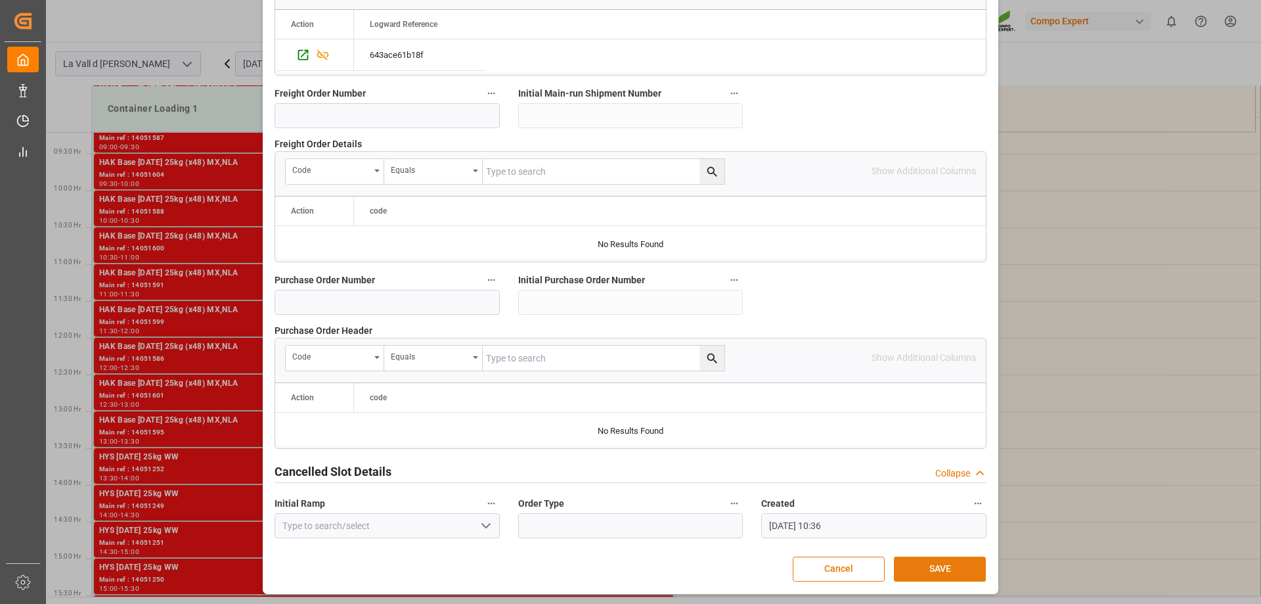
type input "24559.4"
click at [927, 573] on button "SAVE" at bounding box center [940, 568] width 92 height 25
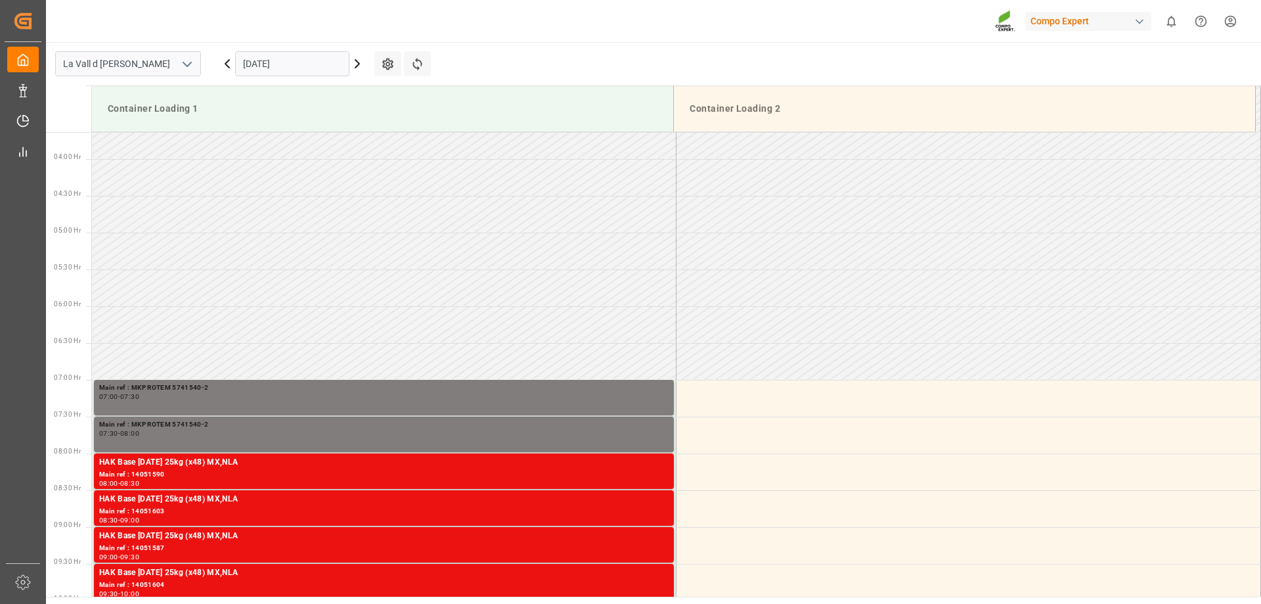
scroll to position [399, 0]
